Goal: Task Accomplishment & Management: Manage account settings

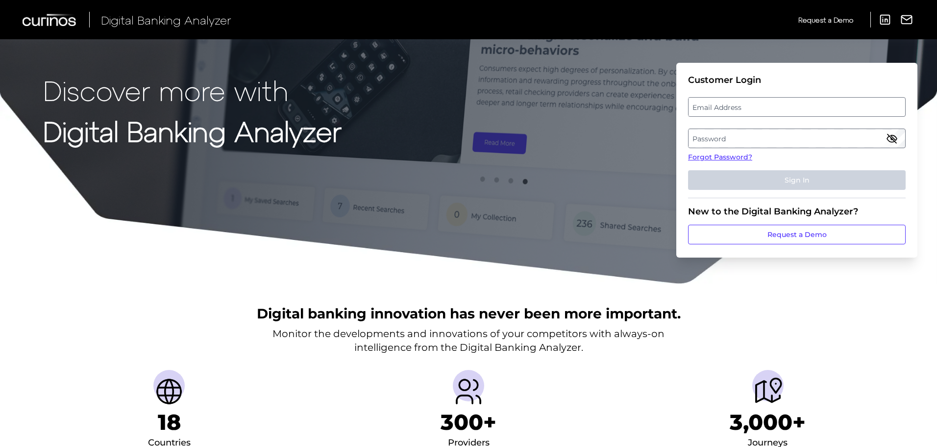
click at [709, 111] on label "Email Address" at bounding box center [797, 107] width 216 height 18
click at [709, 111] on input "email" at bounding box center [797, 107] width 218 height 20
click at [752, 139] on label "Password" at bounding box center [797, 138] width 216 height 18
click at [720, 104] on label "Email Address" at bounding box center [797, 107] width 216 height 18
click at [720, 104] on input "email" at bounding box center [797, 107] width 218 height 20
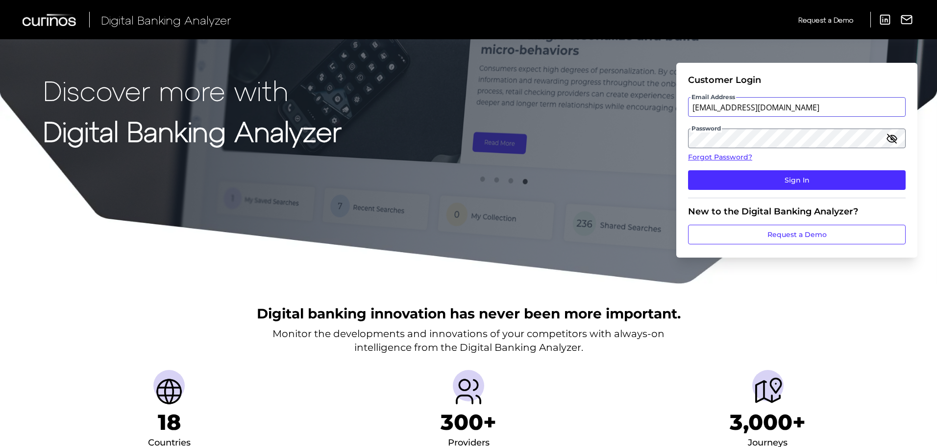
type input "[EMAIL_ADDRESS][DOMAIN_NAME]"
click at [688, 170] on button "Sign In" at bounding box center [797, 180] width 218 height 20
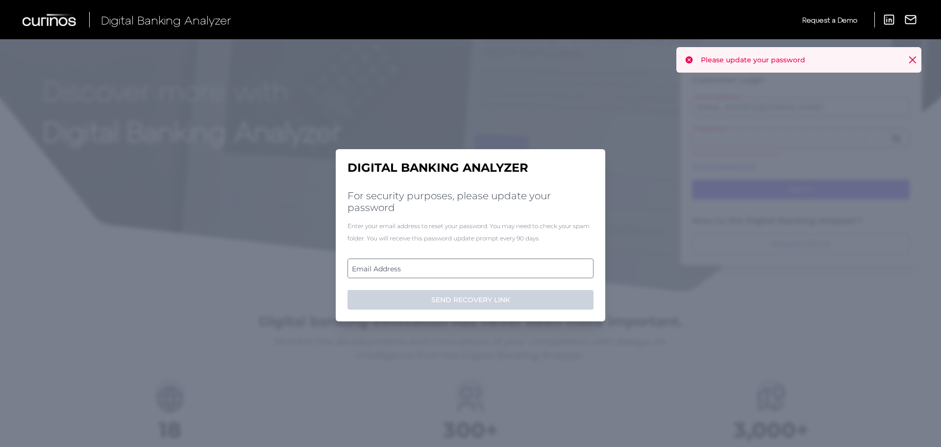
click at [476, 269] on label "Email Address" at bounding box center [470, 268] width 245 height 18
click at [476, 269] on input "email" at bounding box center [471, 268] width 246 height 20
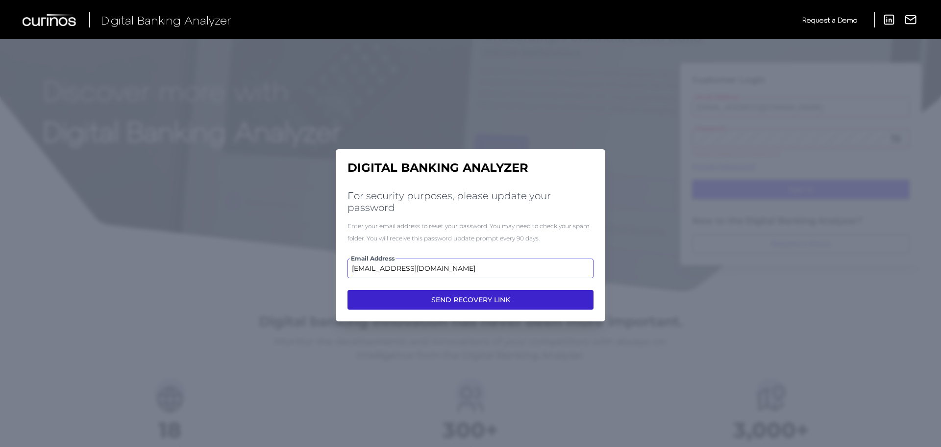
type input "[EMAIL_ADDRESS][DOMAIN_NAME]"
click at [486, 298] on button "SEND RECOVERY LINK" at bounding box center [471, 300] width 246 height 20
